Goal: Task Accomplishment & Management: Complete application form

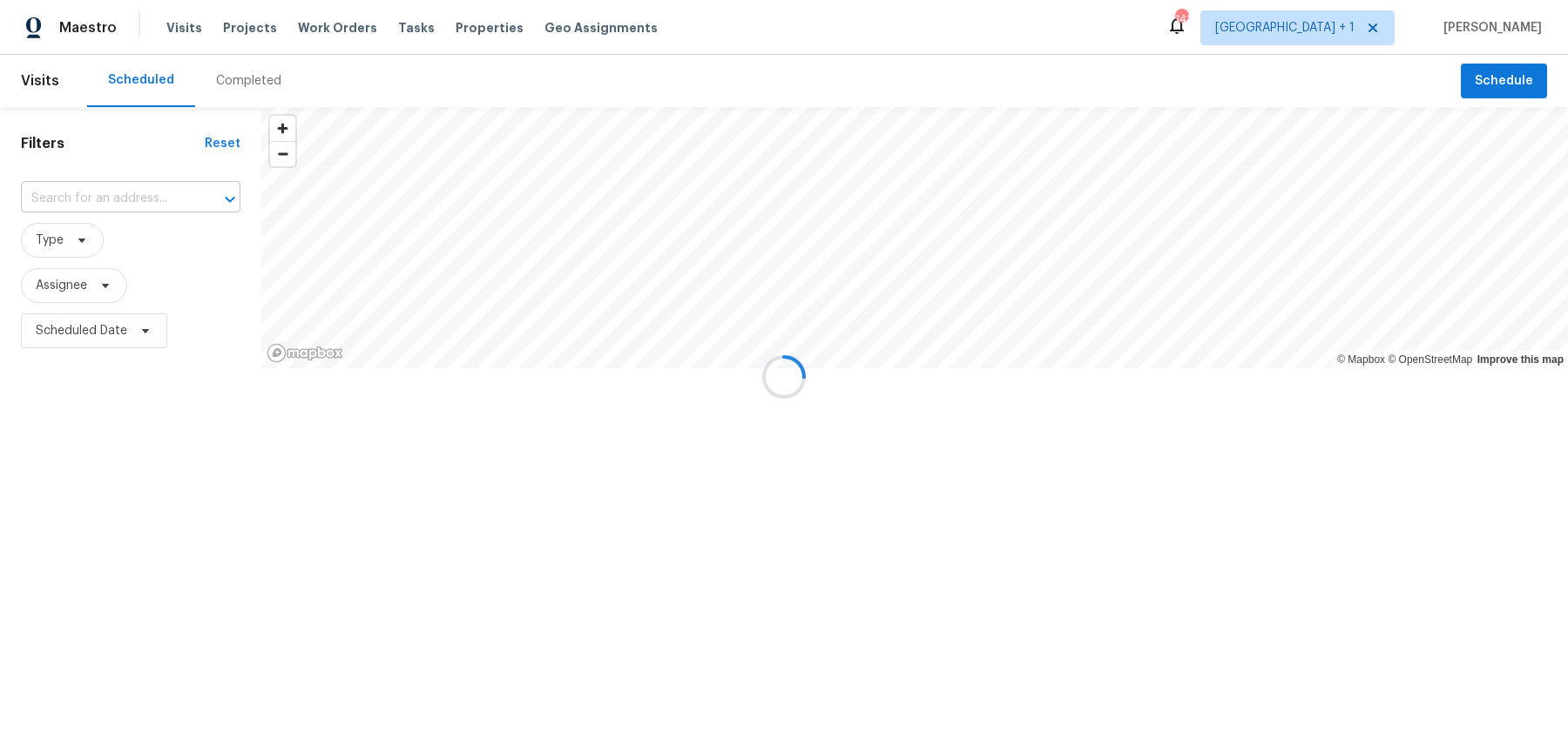
click at [138, 190] on input "text" at bounding box center [106, 199] width 171 height 27
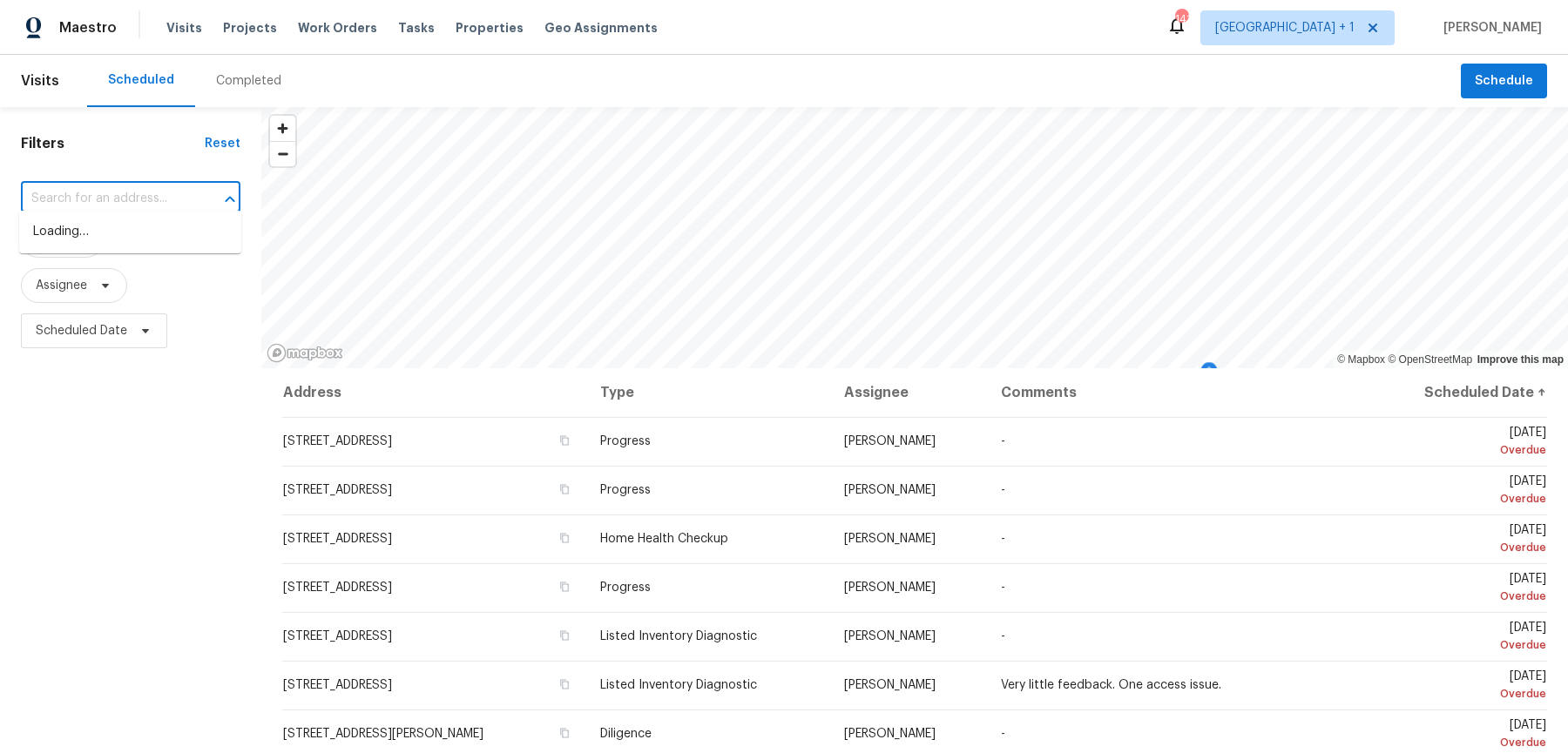
paste input "[STREET_ADDRESS][PERSON_NAME]"
type input "[STREET_ADDRESS][PERSON_NAME]"
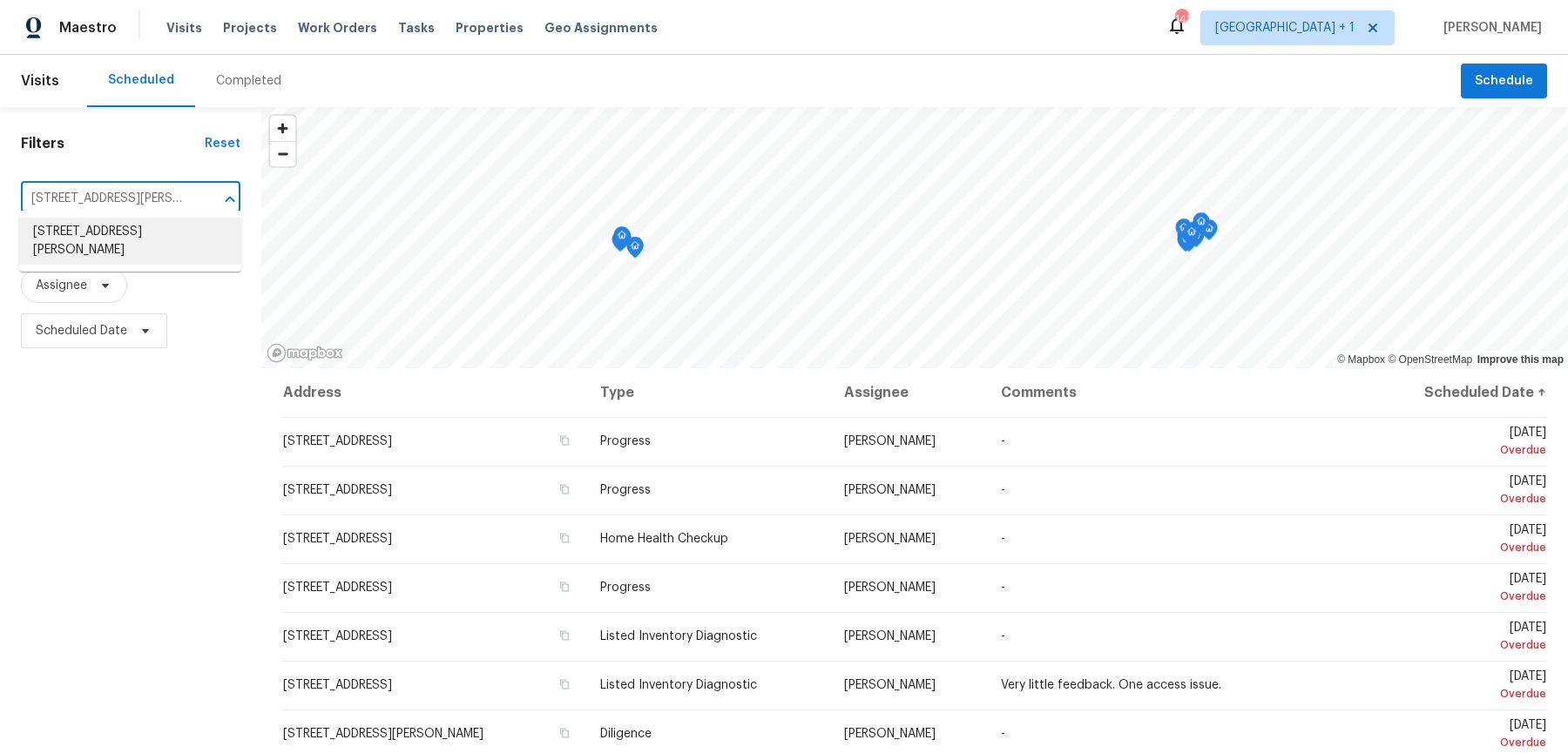
click at [147, 237] on li "[STREET_ADDRESS][PERSON_NAME]" at bounding box center [130, 242] width 223 height 47
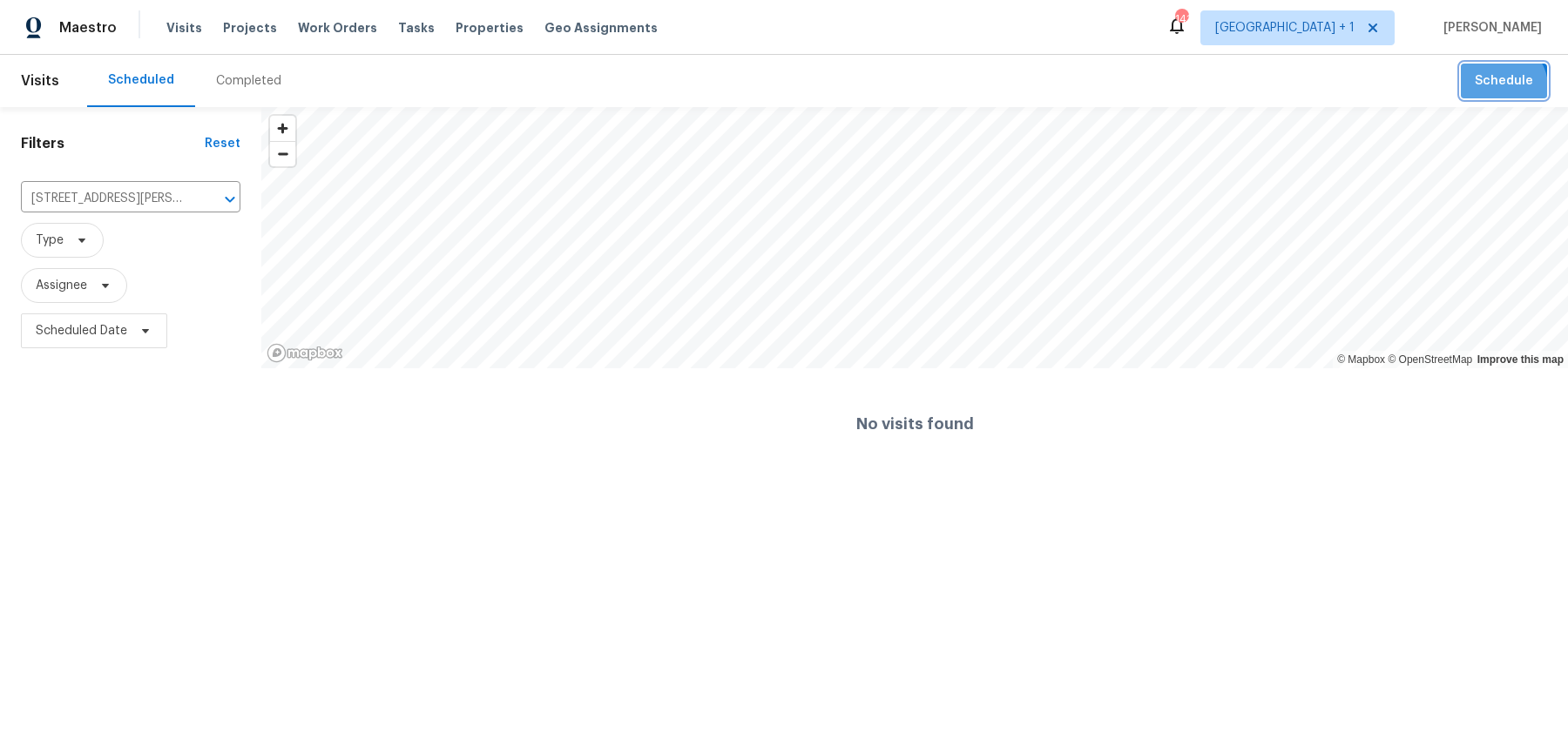
click at [1508, 88] on span "Schedule" at bounding box center [1503, 81] width 58 height 22
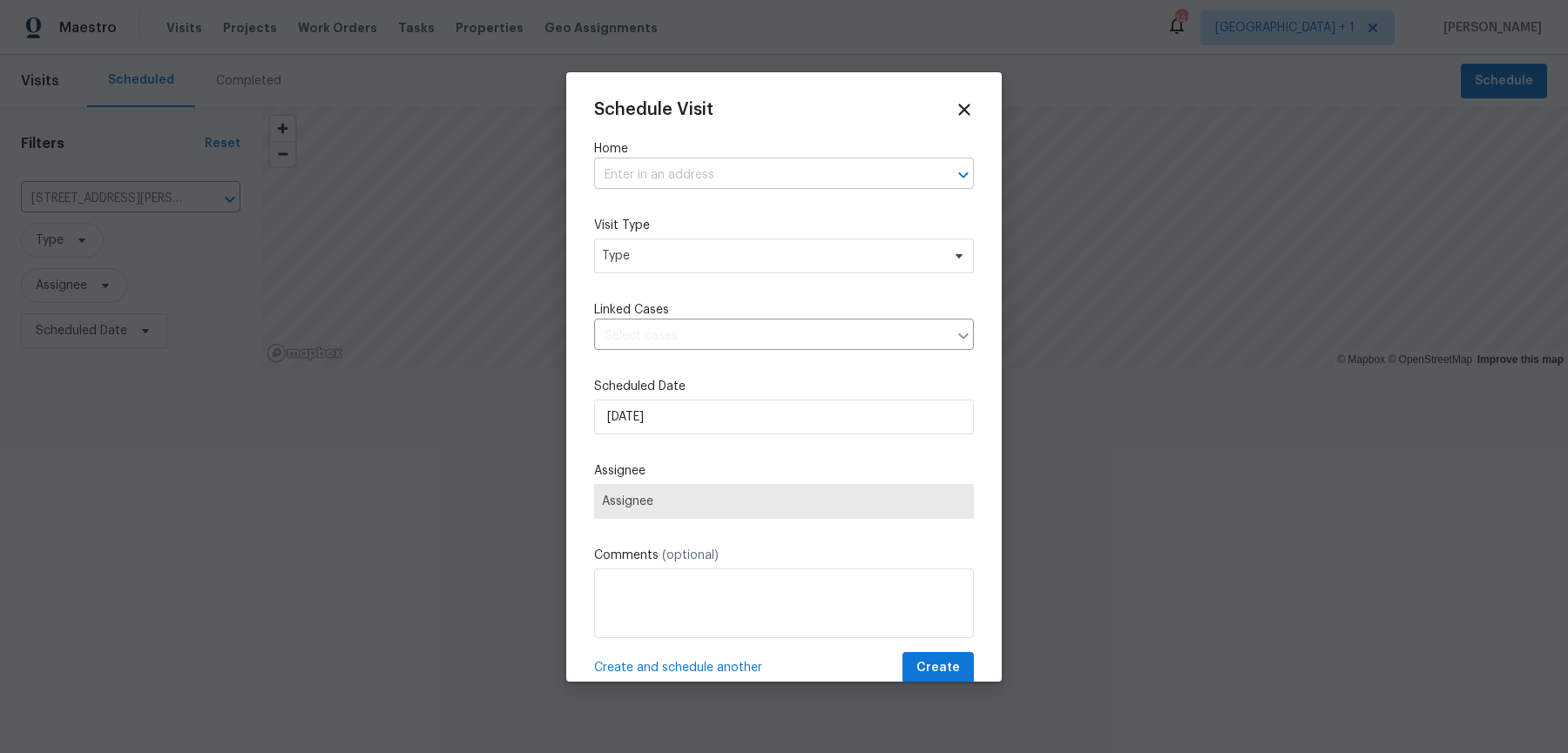
click at [809, 180] on input "text" at bounding box center [759, 175] width 331 height 27
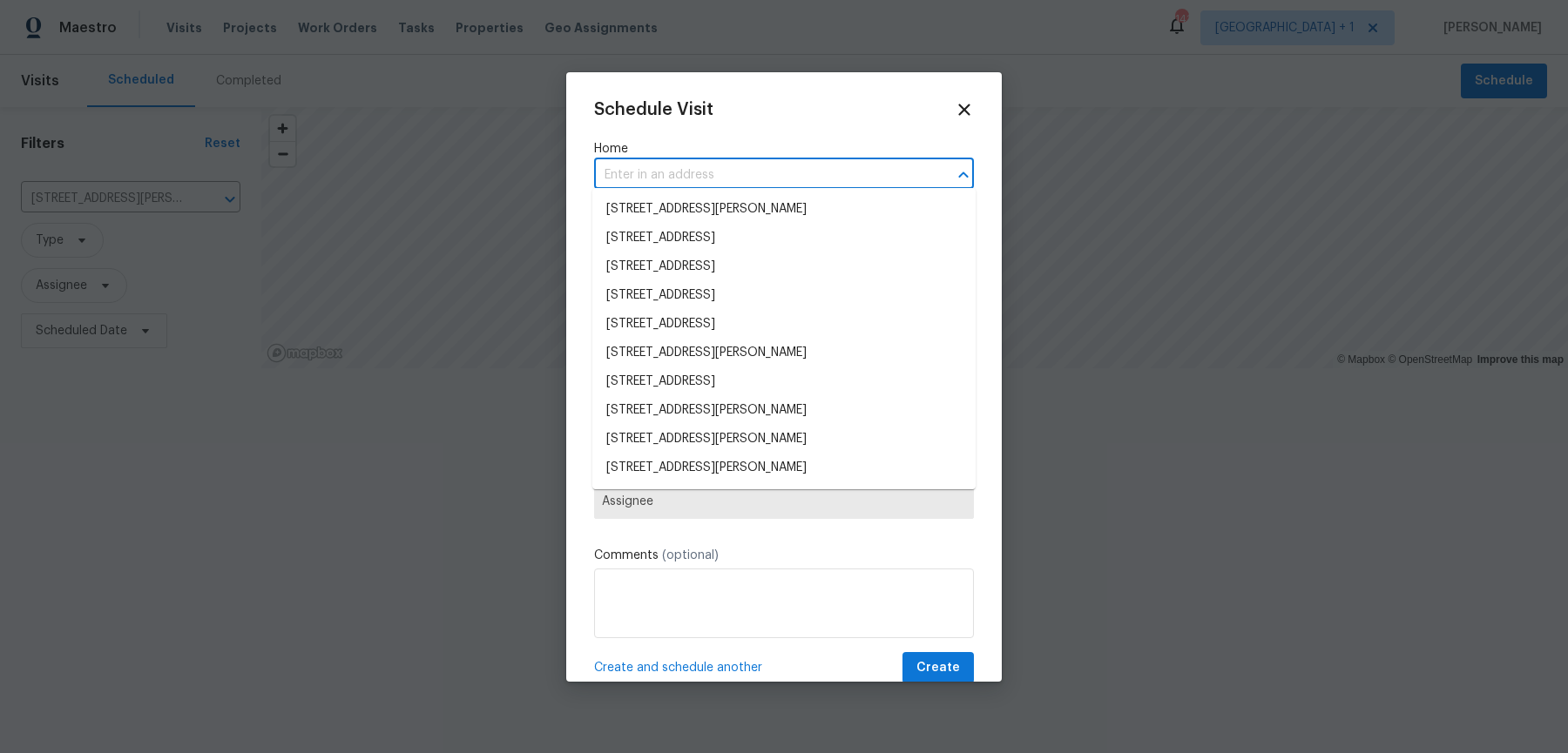
paste input "[STREET_ADDRESS][PERSON_NAME]"
type input "[STREET_ADDRESS][PERSON_NAME]"
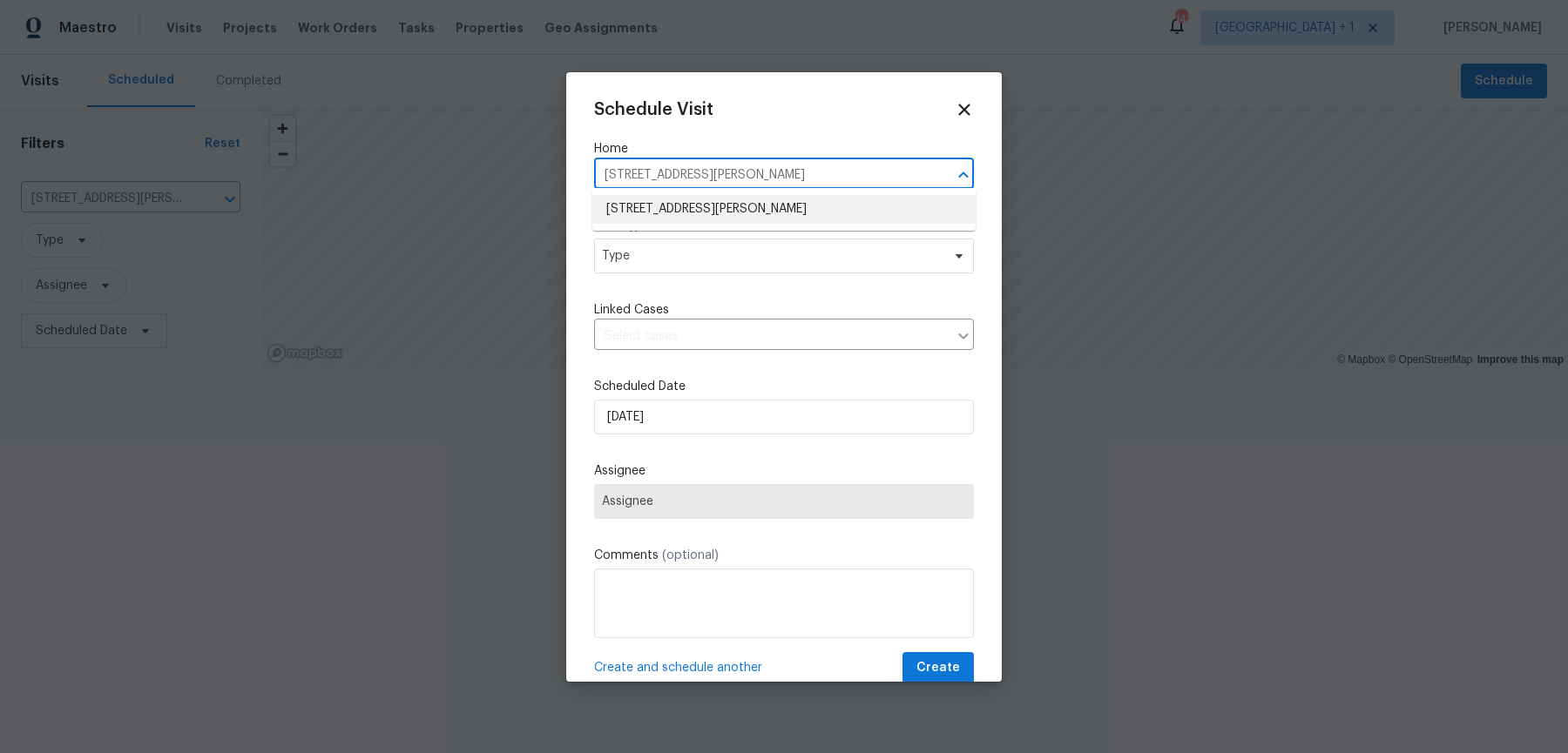
click at [736, 205] on li "[STREET_ADDRESS][PERSON_NAME]" at bounding box center [784, 209] width 383 height 29
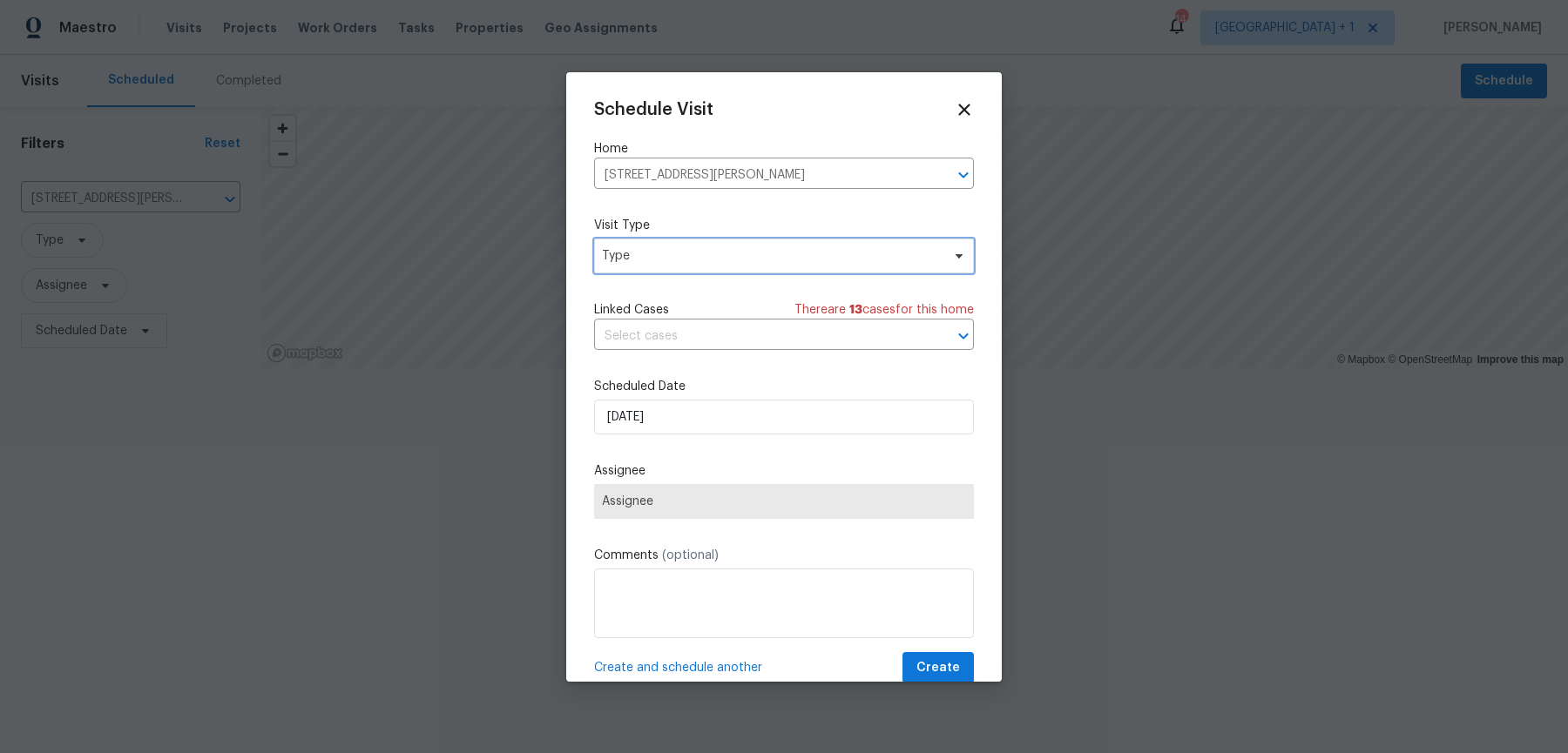
click at [655, 239] on span "Type" at bounding box center [784, 256] width 380 height 35
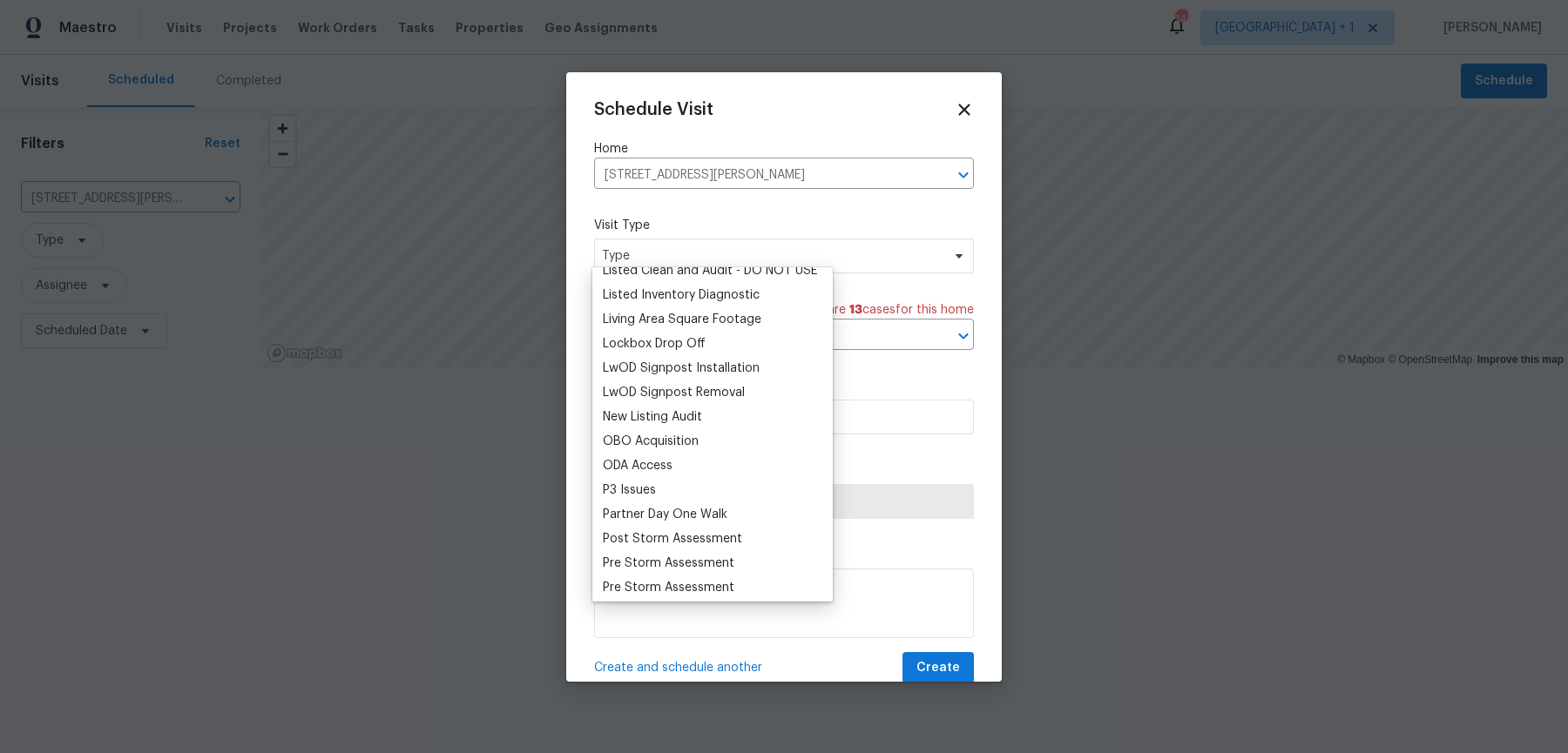
scroll to position [1442, 0]
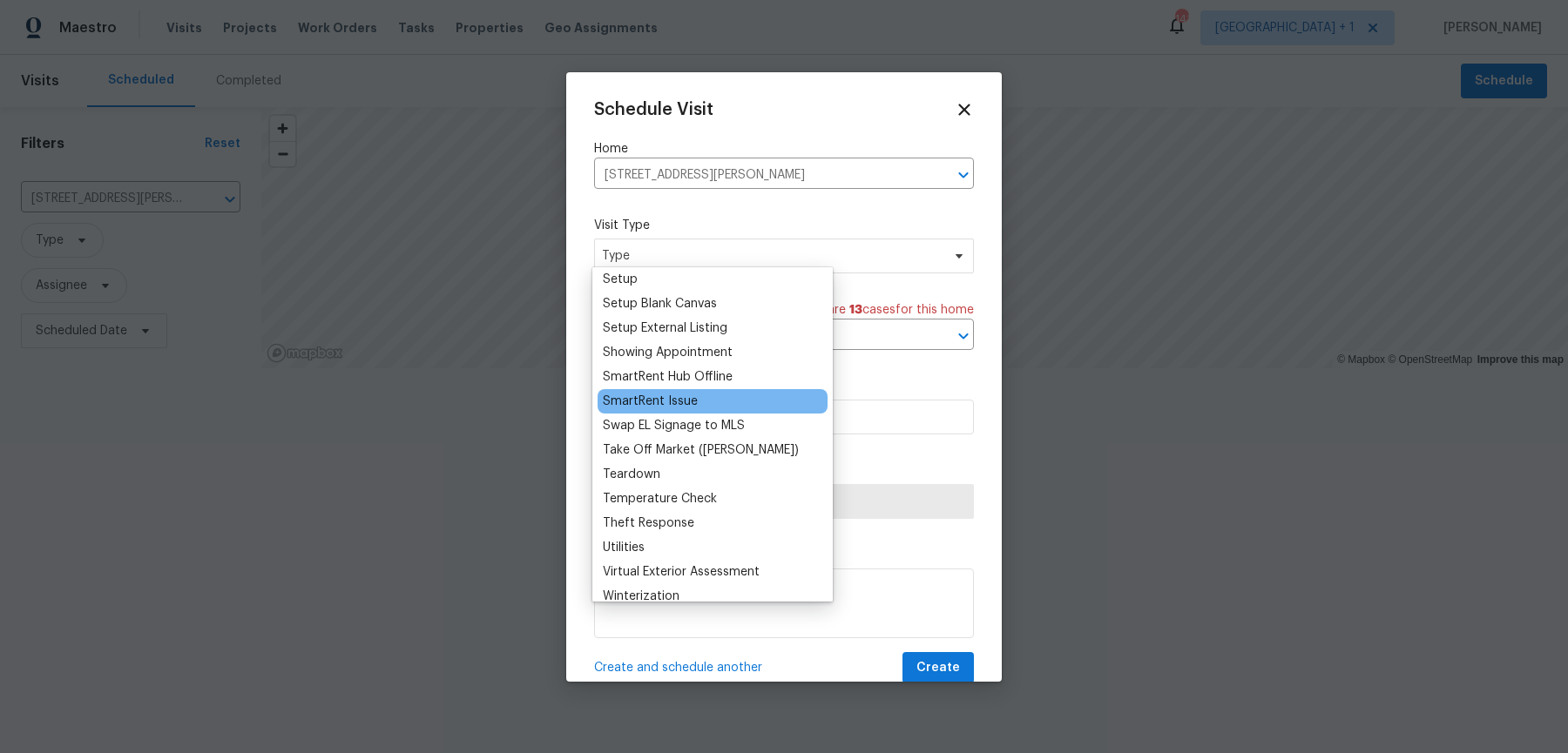
click at [681, 393] on div "SmartRent Issue" at bounding box center [650, 401] width 95 height 17
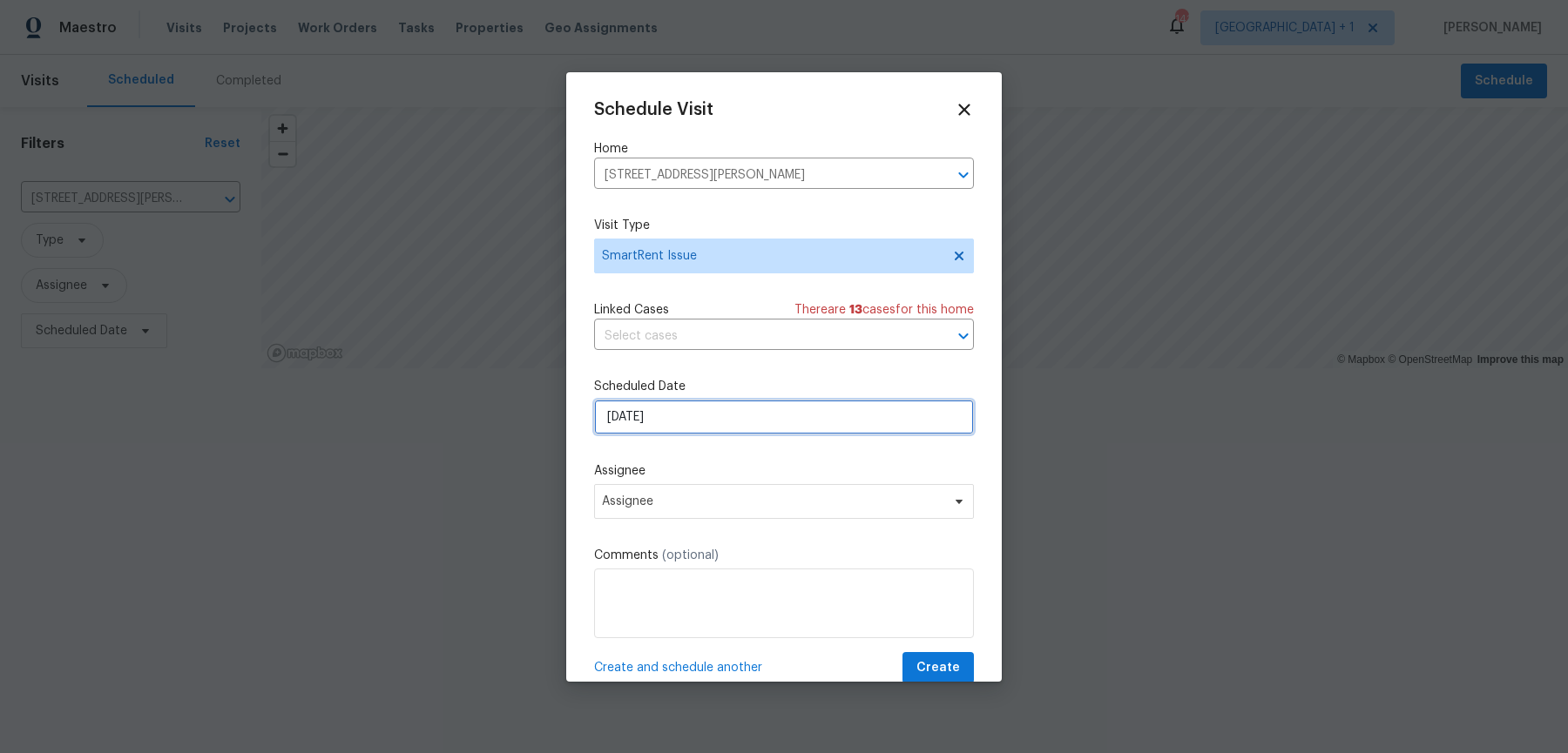
click at [670, 406] on input "[DATE]" at bounding box center [784, 417] width 380 height 35
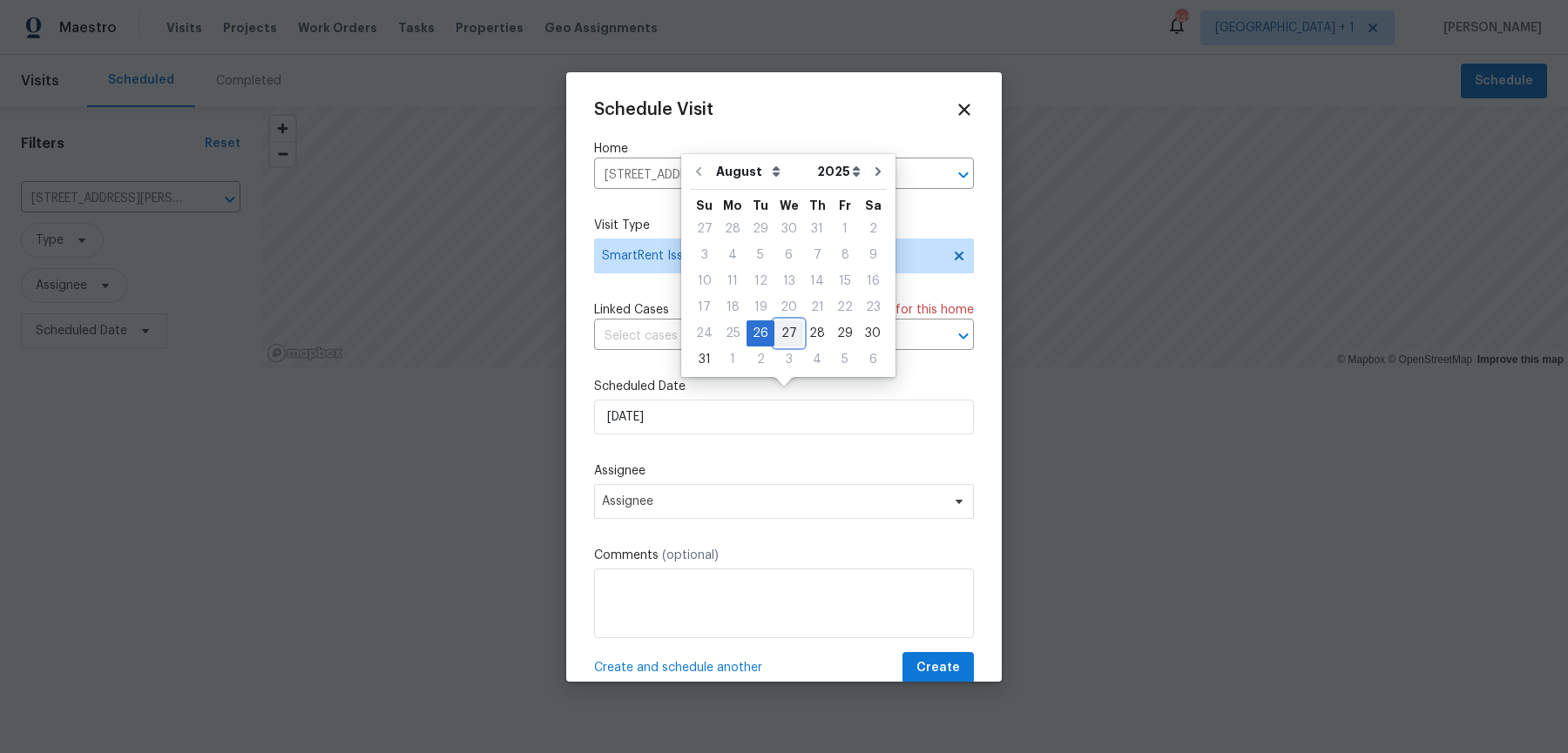
click at [783, 325] on div "27" at bounding box center [788, 333] width 29 height 24
type input "[DATE]"
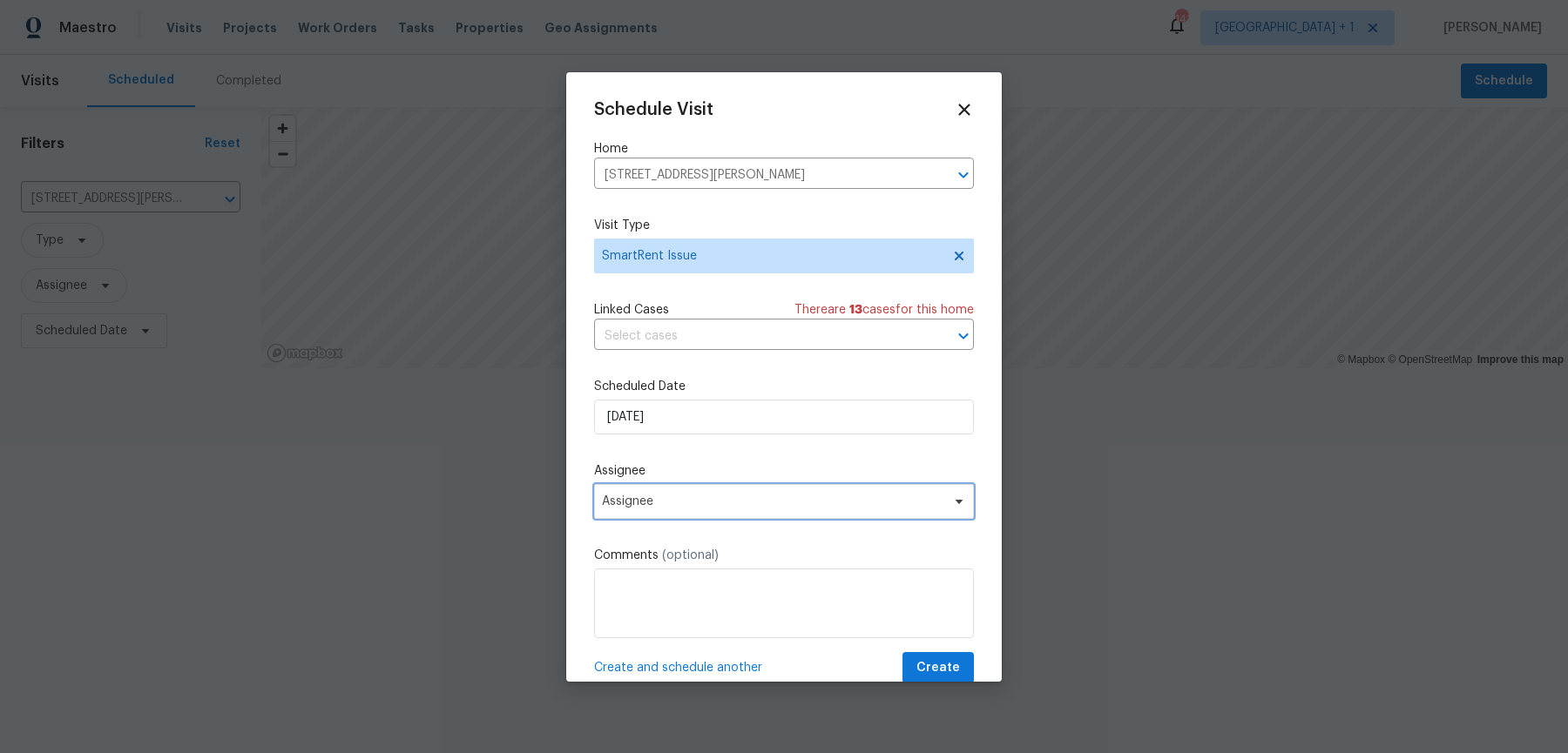
click at [687, 495] on span "Assignee" at bounding box center [772, 502] width 341 height 14
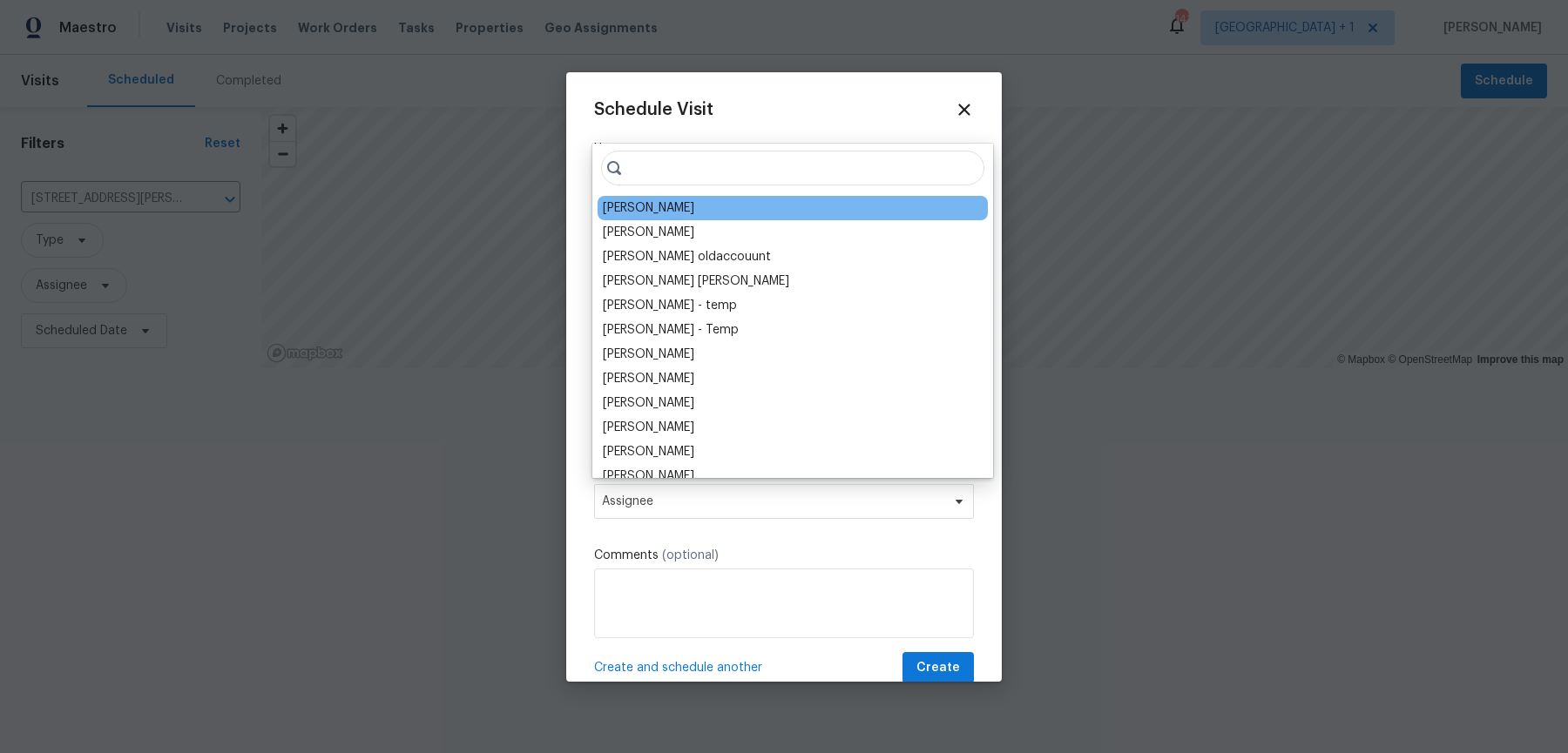
click at [675, 211] on div "[PERSON_NAME]" at bounding box center [648, 209] width 92 height 17
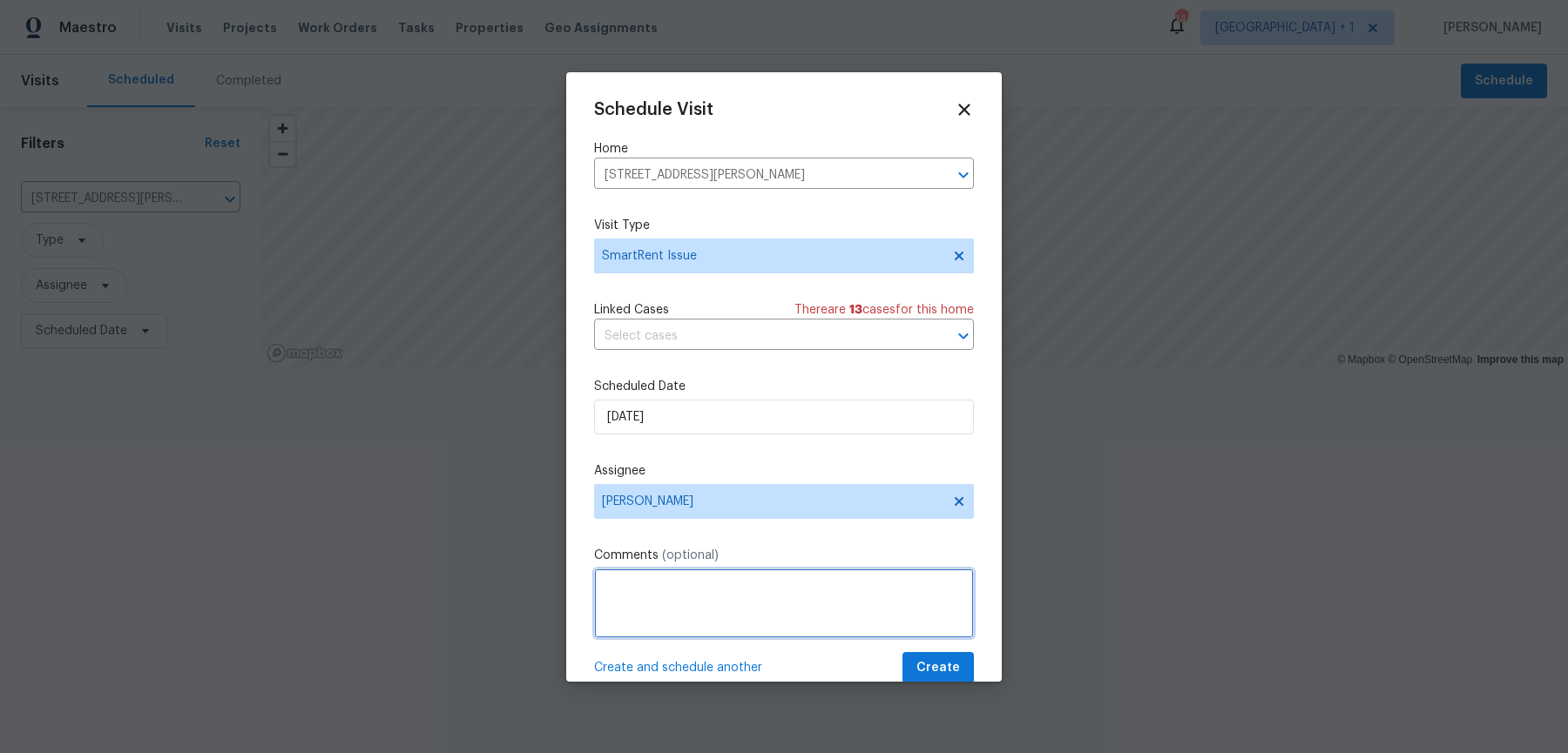
click at [686, 582] on textarea at bounding box center [784, 604] width 380 height 70
paste textarea "It looks like some sensors are offline (Front Motion Sensor, Back Motion Sensor…"
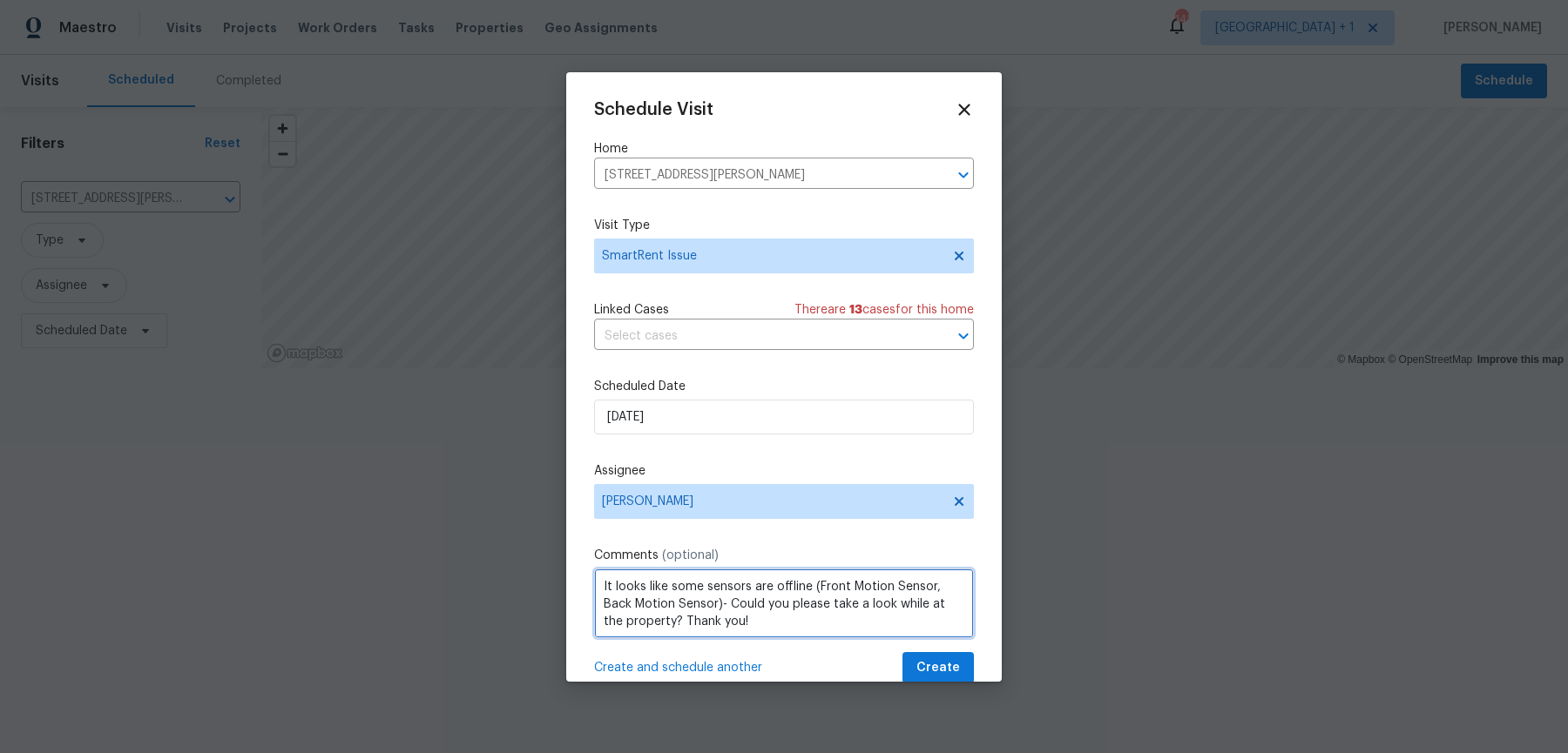
drag, startPoint x: 683, startPoint y: 574, endPoint x: 933, endPoint y: 570, distance: 250.0
click at [933, 570] on textarea "It looks like some sensors are offline (Front Motion Sensor, Back Motion Sensor…" at bounding box center [784, 604] width 380 height 70
paste textarea "Additional Motion Sensor - 1"
type textarea "It looks like some sensors are offline (Front Motion Sensor,Additional Motion S…"
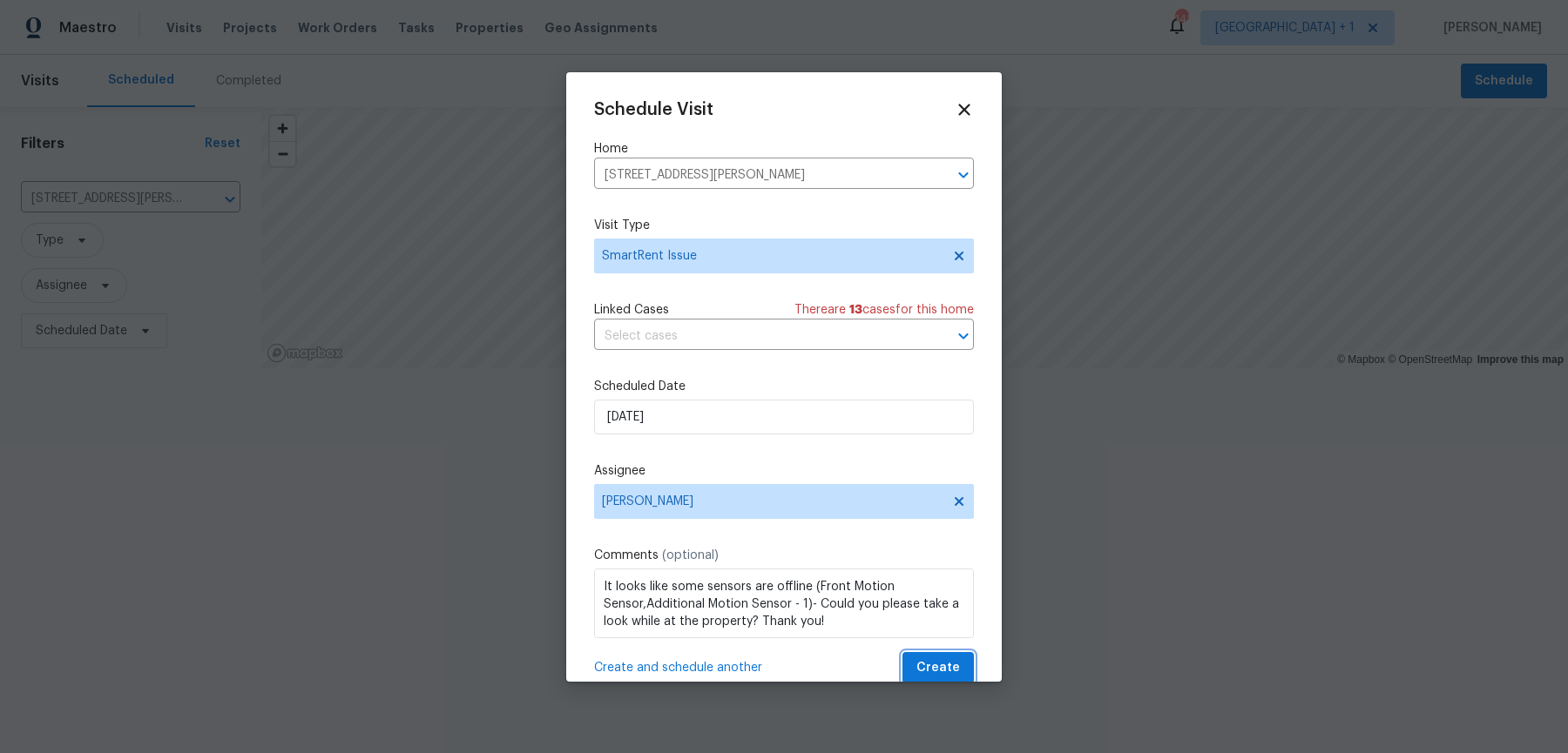
click at [951, 658] on span "Create" at bounding box center [938, 668] width 44 height 22
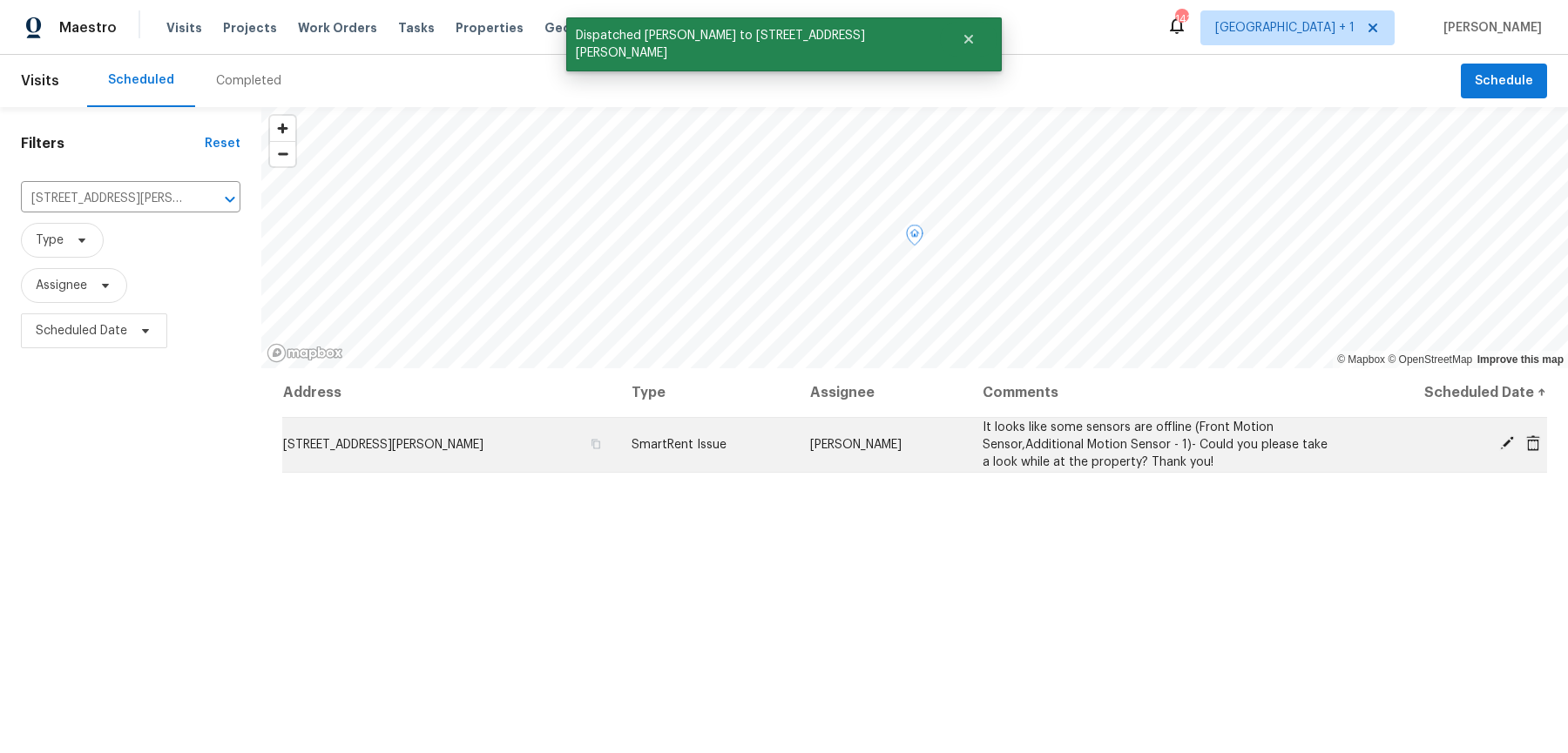
click at [514, 467] on td "[STREET_ADDRESS][PERSON_NAME]" at bounding box center [449, 444] width 335 height 55
